Goal: Information Seeking & Learning: Learn about a topic

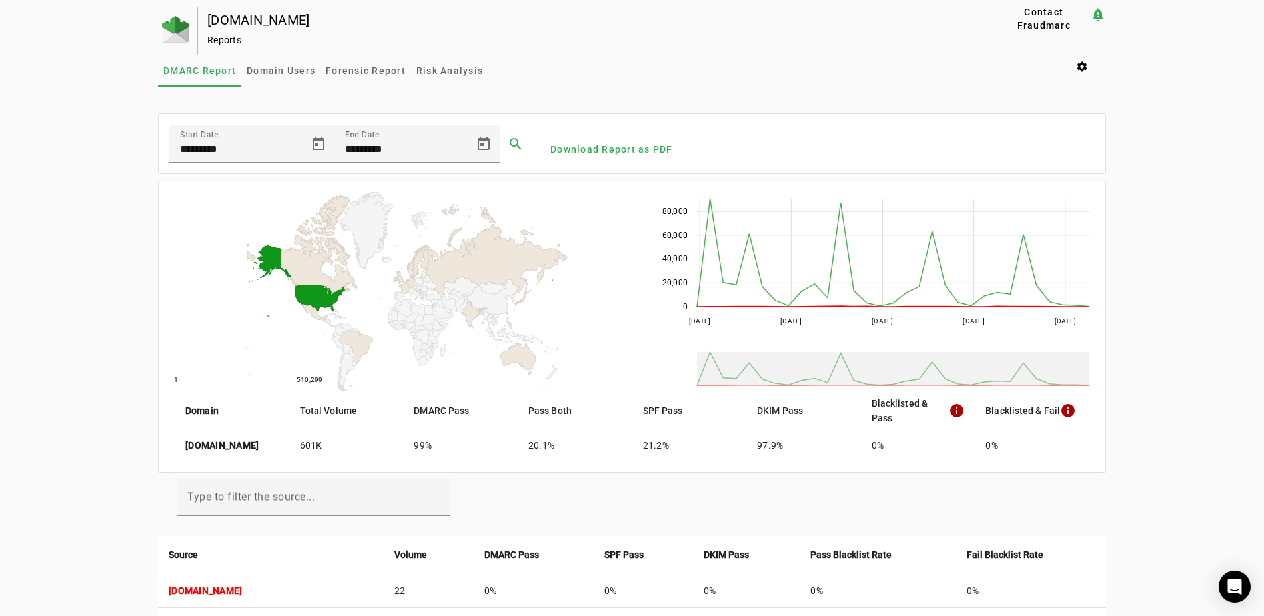
click at [186, 34] on div at bounding box center [178, 31] width 40 height 48
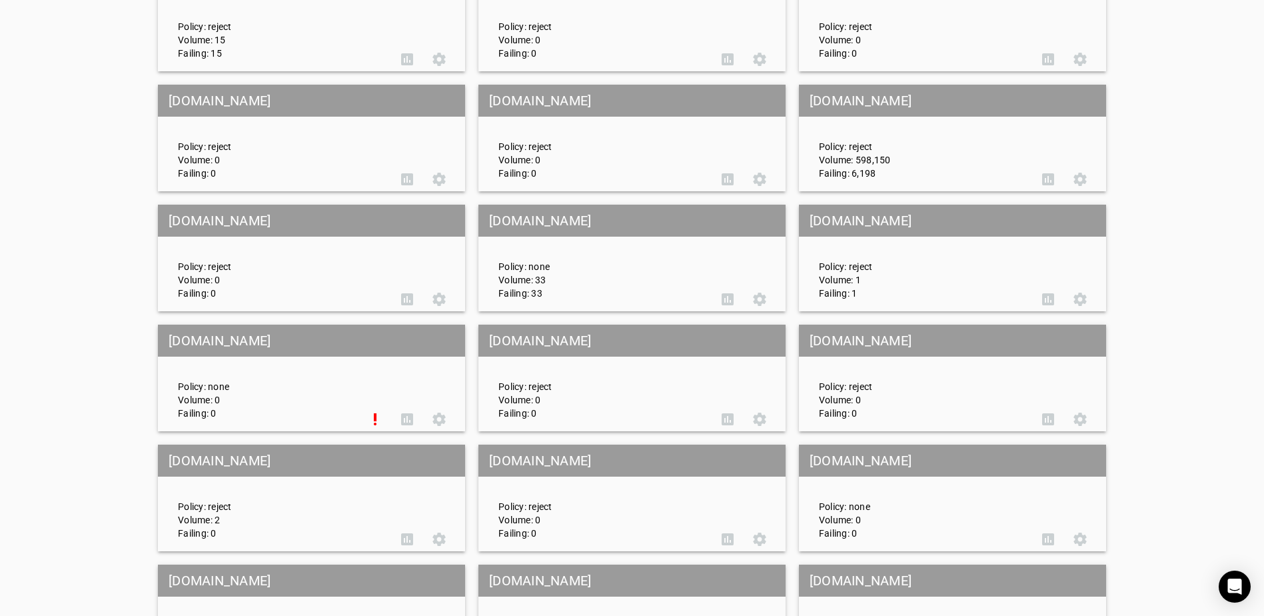
scroll to position [2399, 0]
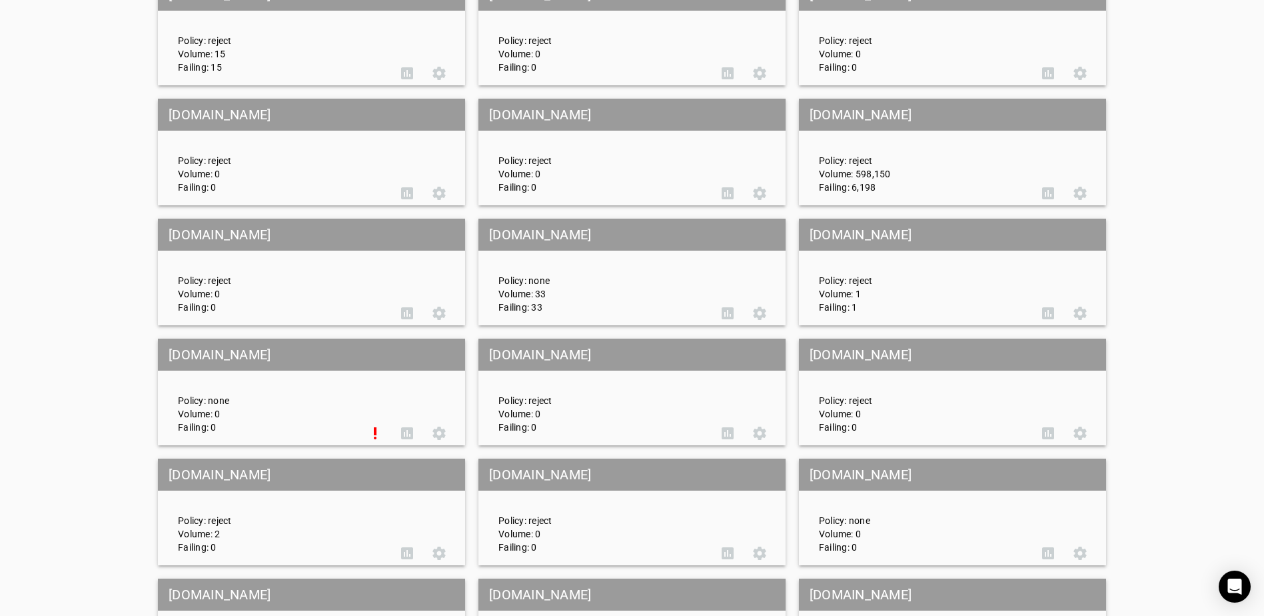
click at [906, 118] on mat-grid-tile-header "[DOMAIN_NAME]" at bounding box center [952, 115] width 307 height 32
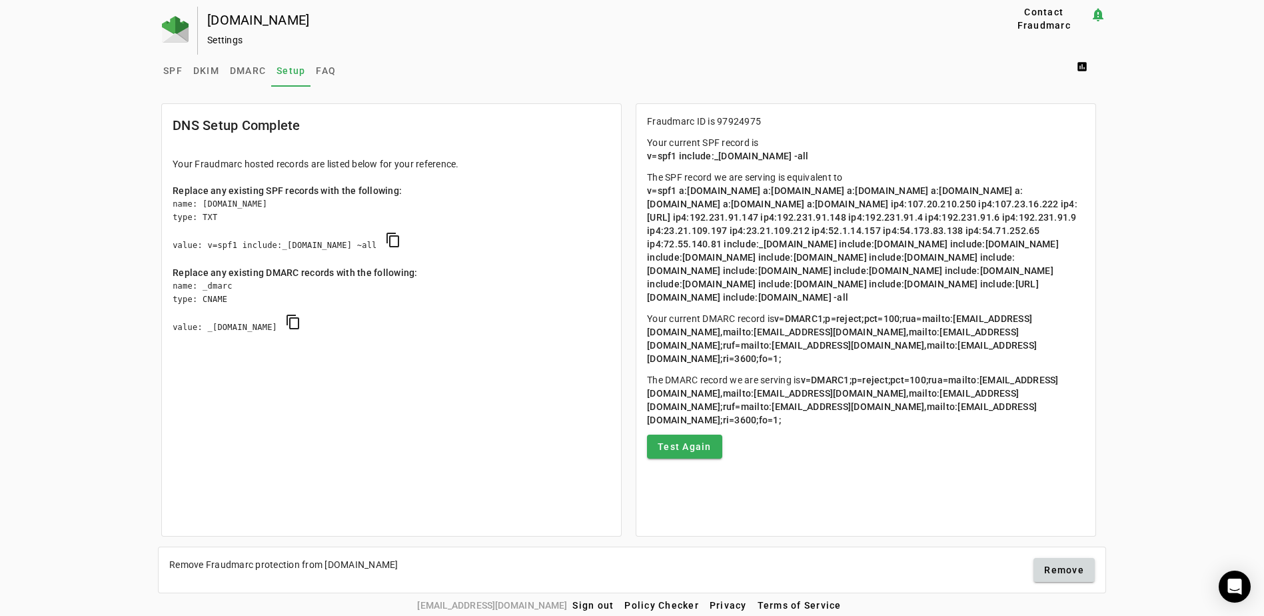
click at [176, 67] on span "SPF" at bounding box center [172, 70] width 19 height 9
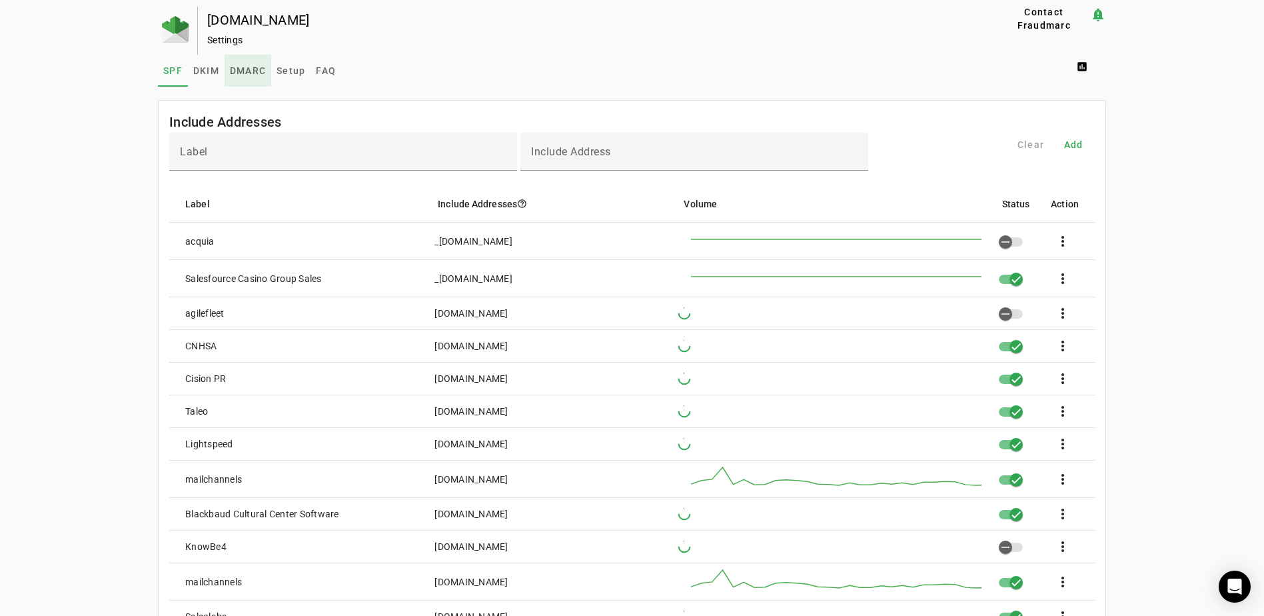
click at [235, 68] on span "DMARC" at bounding box center [248, 70] width 36 height 9
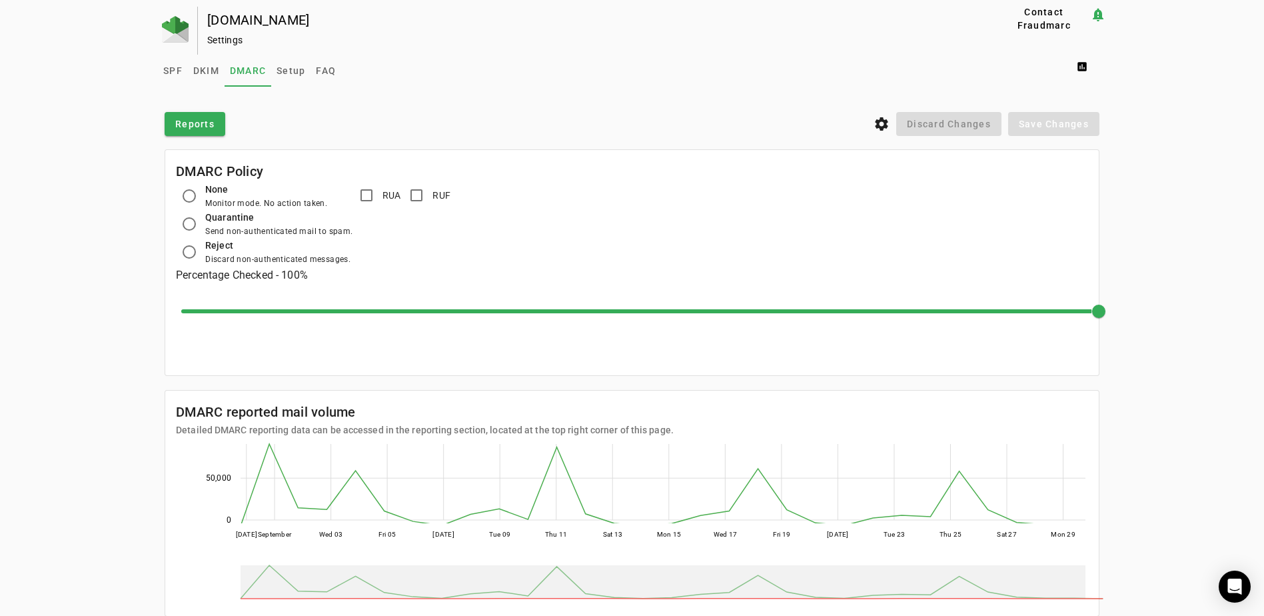
click at [289, 69] on span "Setup" at bounding box center [291, 70] width 29 height 9
